Goal: Task Accomplishment & Management: Use online tool/utility

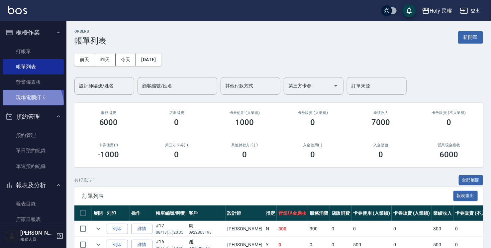
click at [28, 104] on link "現場電腦打卡" at bounding box center [33, 97] width 61 height 15
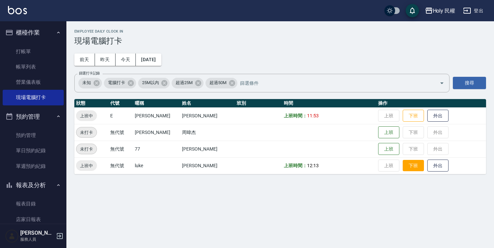
click at [403, 165] on button "下班" at bounding box center [413, 166] width 21 height 12
click at [109, 62] on button "昨天" at bounding box center [105, 59] width 21 height 12
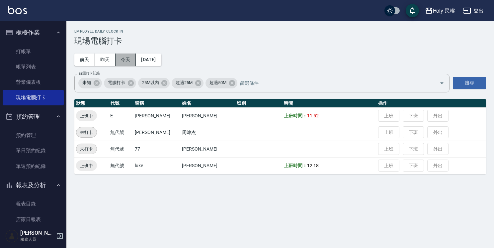
click at [131, 58] on button "今天" at bounding box center [126, 59] width 21 height 12
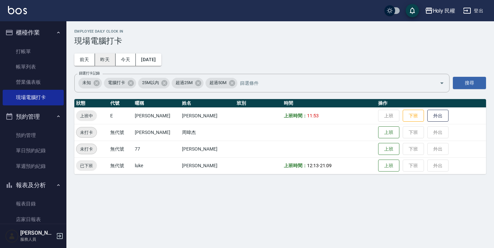
click at [110, 58] on button "昨天" at bounding box center [105, 59] width 21 height 12
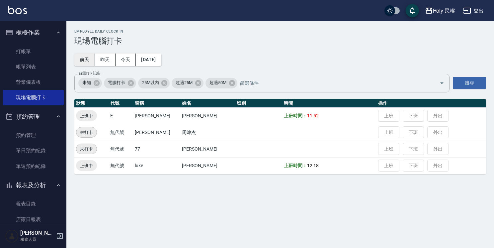
click at [91, 62] on button "前天" at bounding box center [84, 59] width 21 height 12
click at [107, 58] on button "昨天" at bounding box center [105, 59] width 21 height 12
